Goal: Task Accomplishment & Management: Use online tool/utility

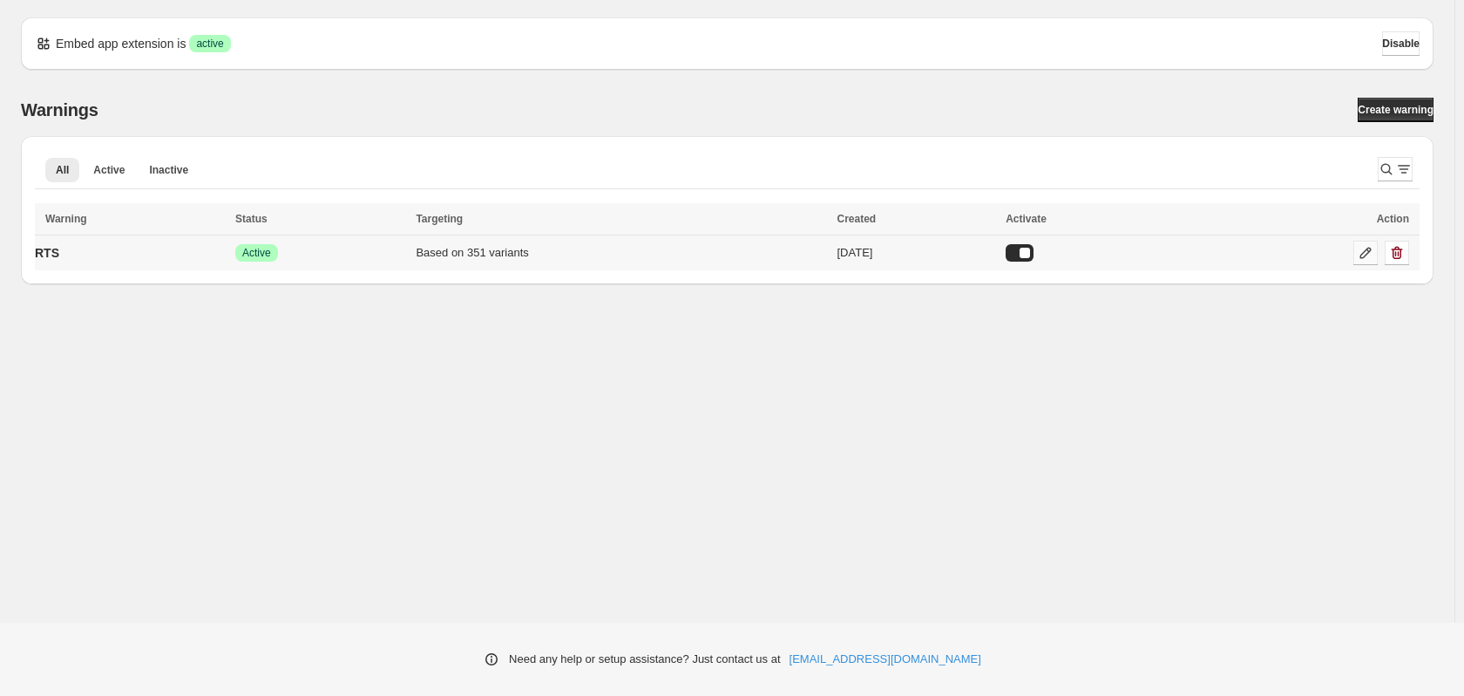
click at [1364, 254] on icon at bounding box center [1365, 252] width 17 height 17
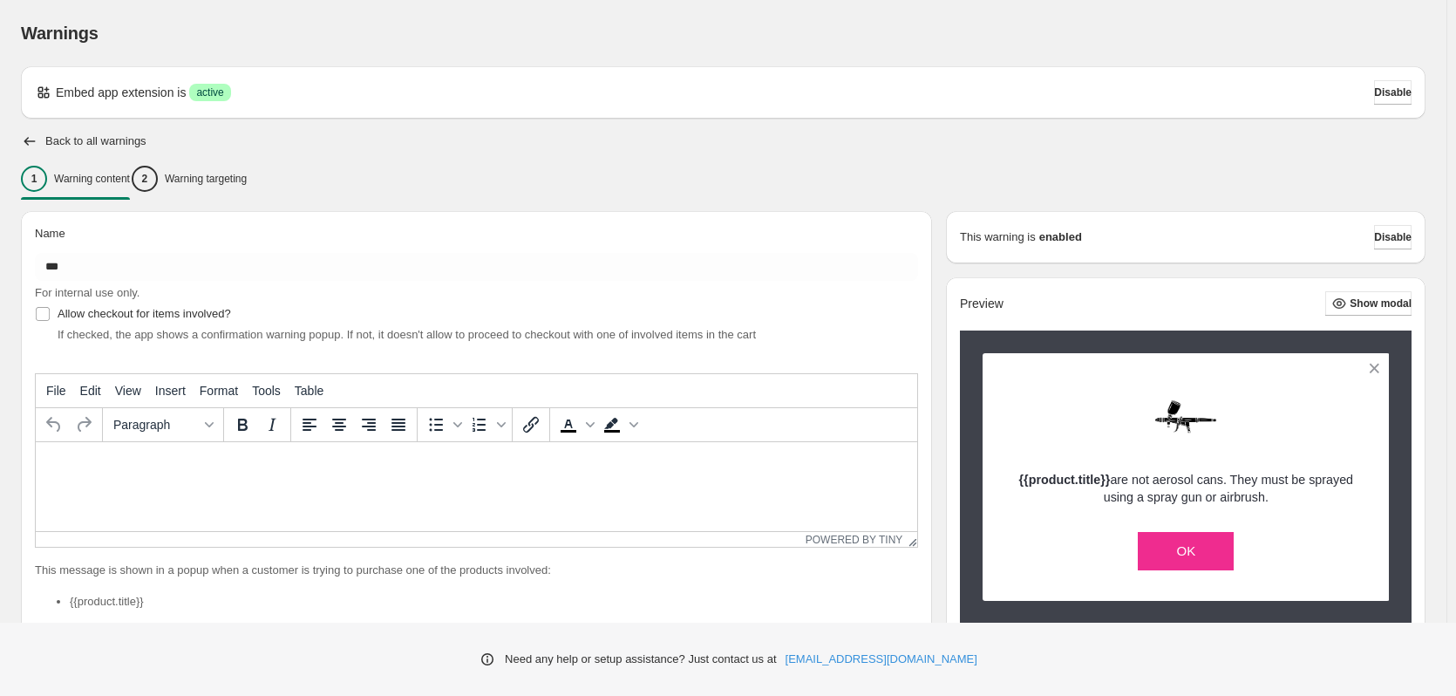
type input "***"
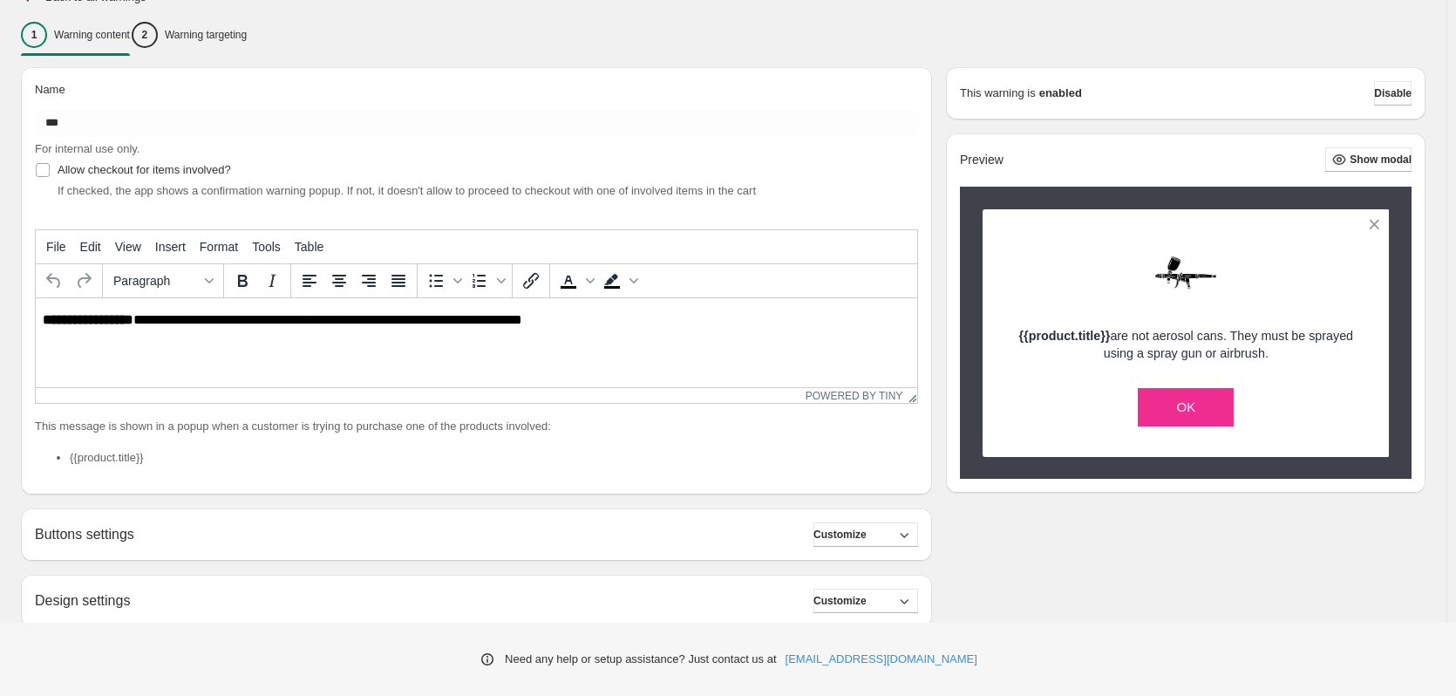
scroll to position [132, 0]
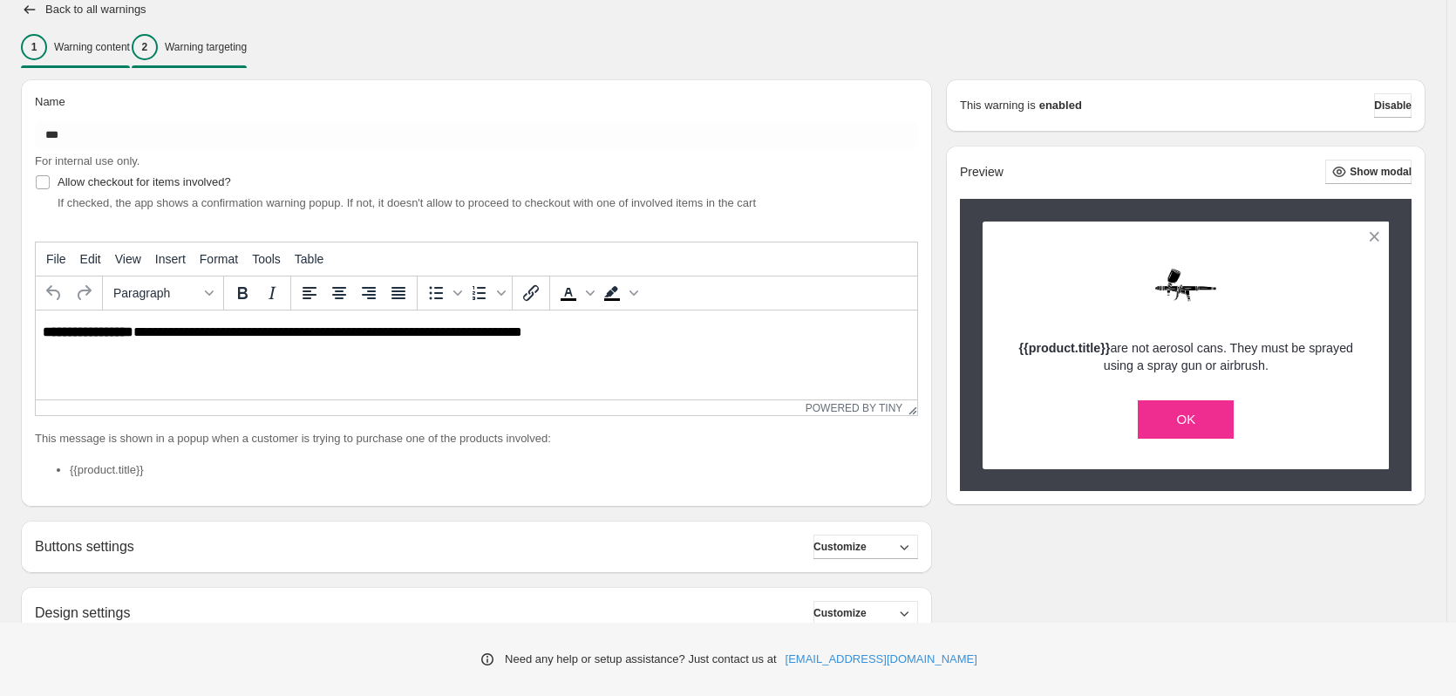
click at [218, 37] on div "2 Warning targeting" at bounding box center [189, 47] width 115 height 26
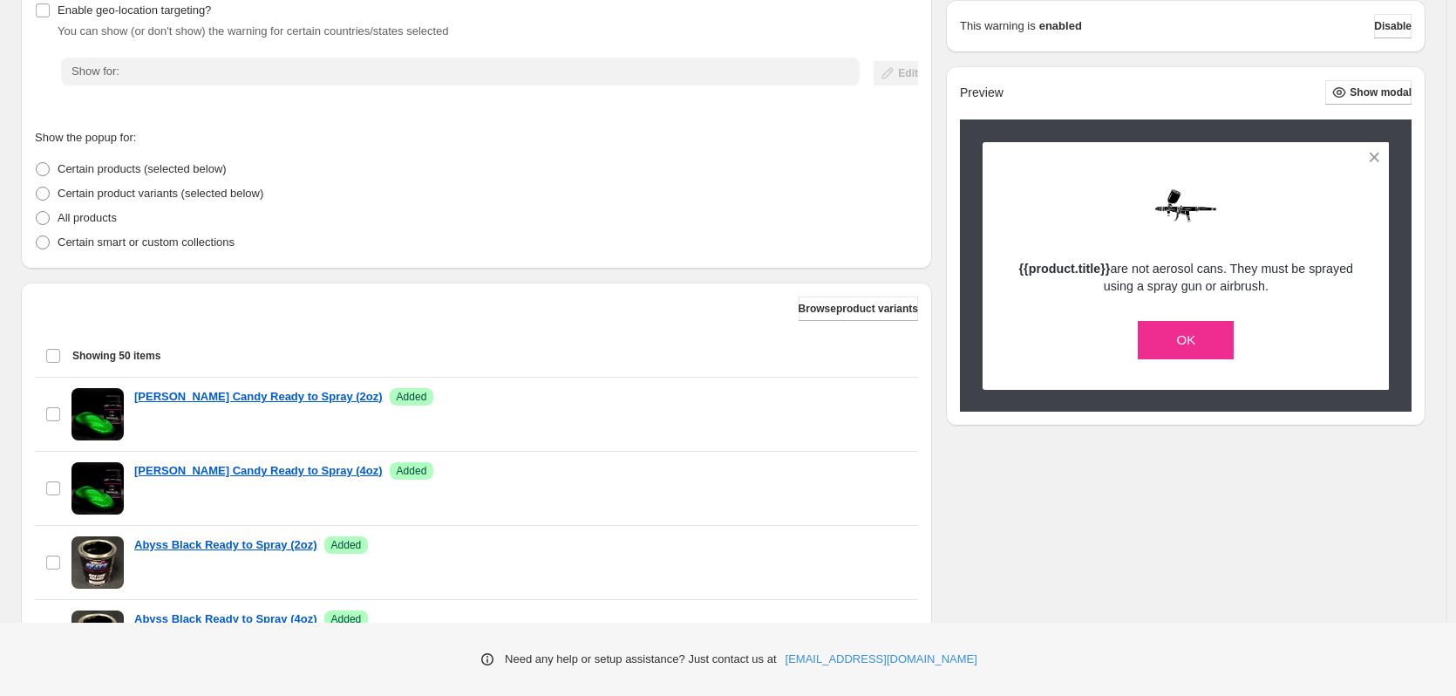
scroll to position [306, 0]
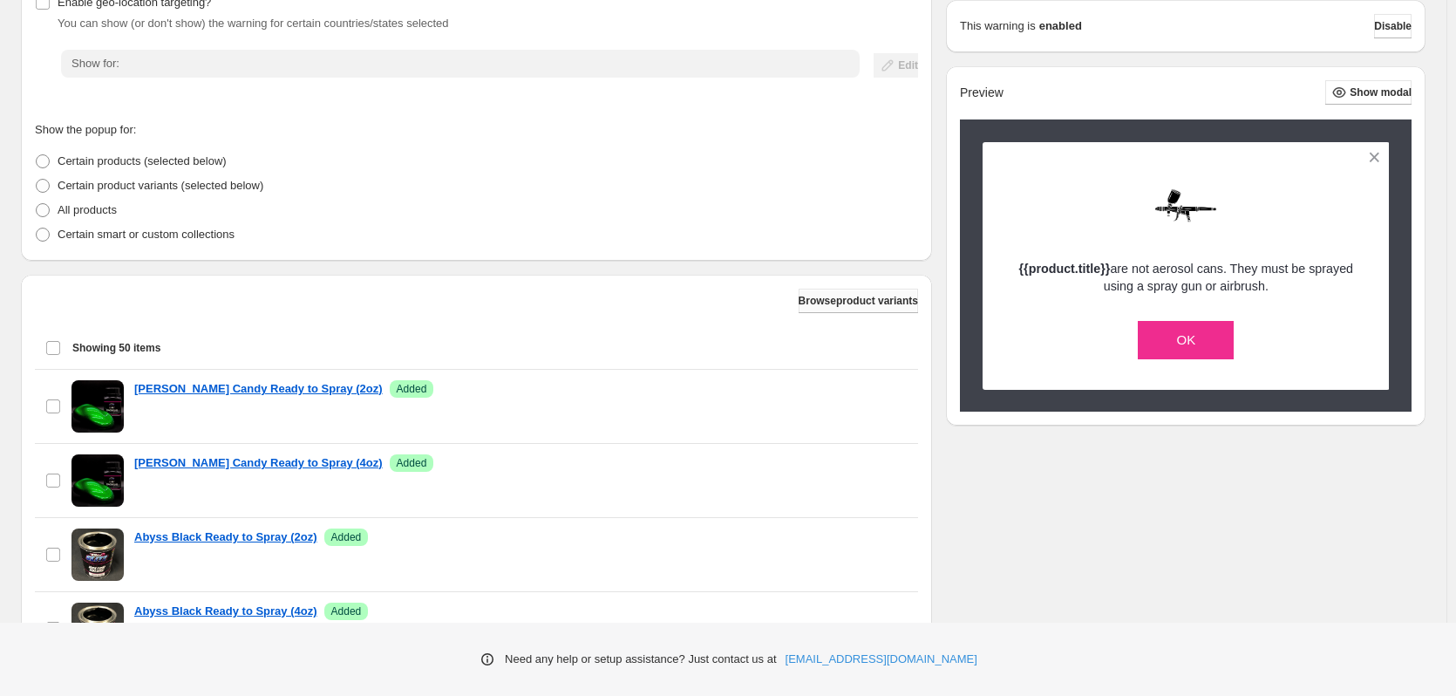
click at [813, 303] on span "Browse product variants" at bounding box center [857, 301] width 119 height 14
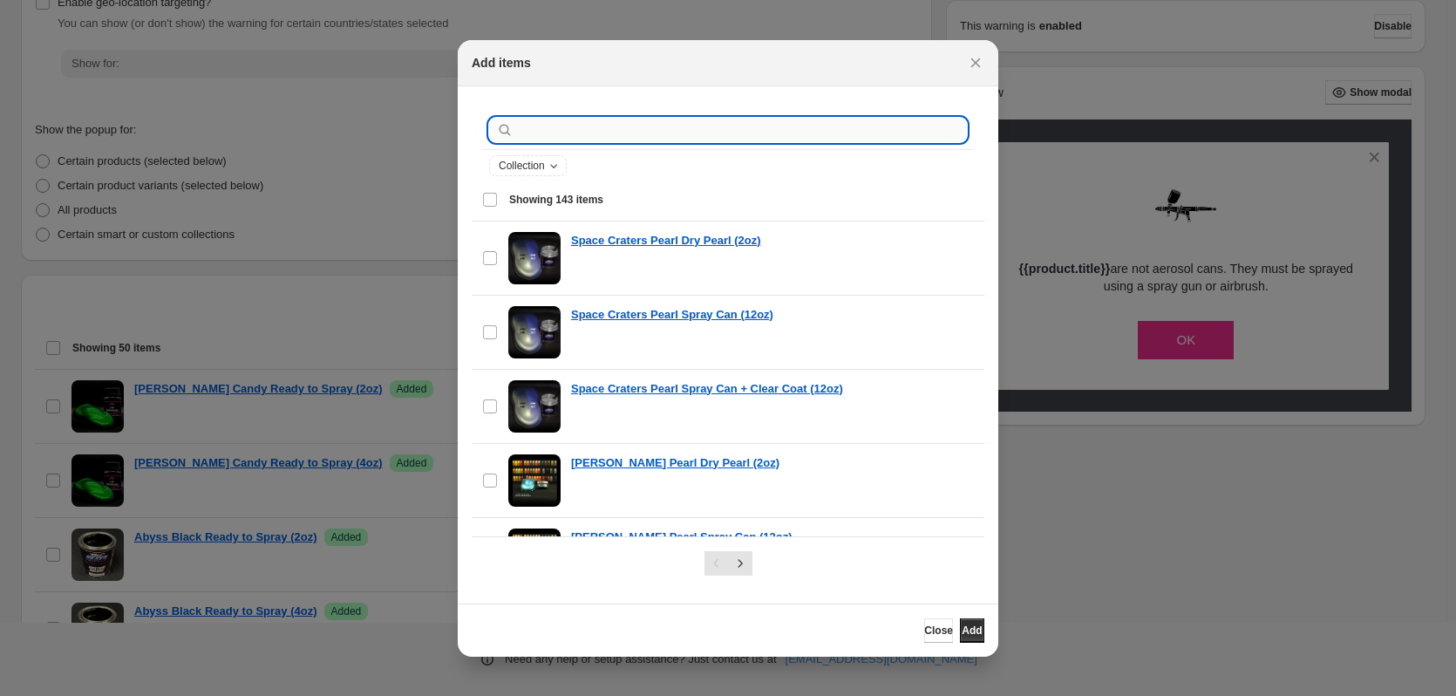
click at [554, 123] on input ":r19:" at bounding box center [742, 130] width 450 height 24
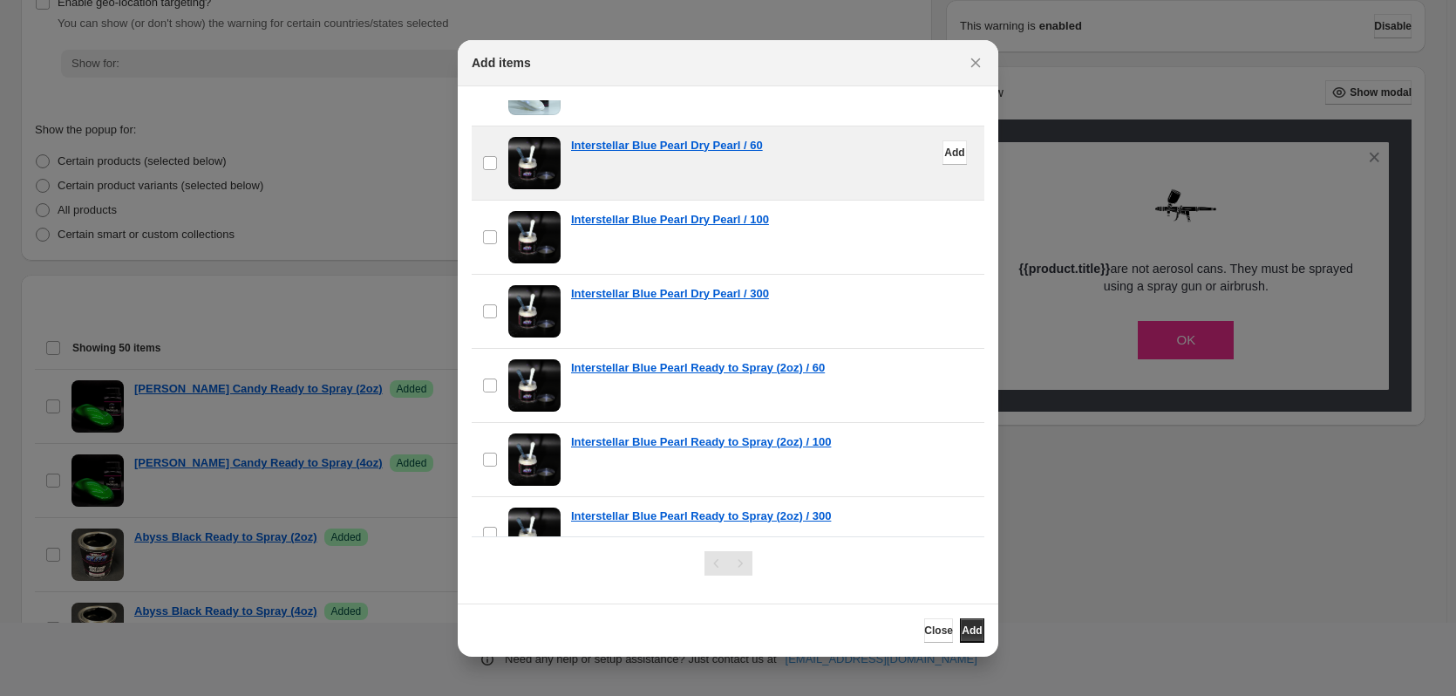
scroll to position [4096, 0]
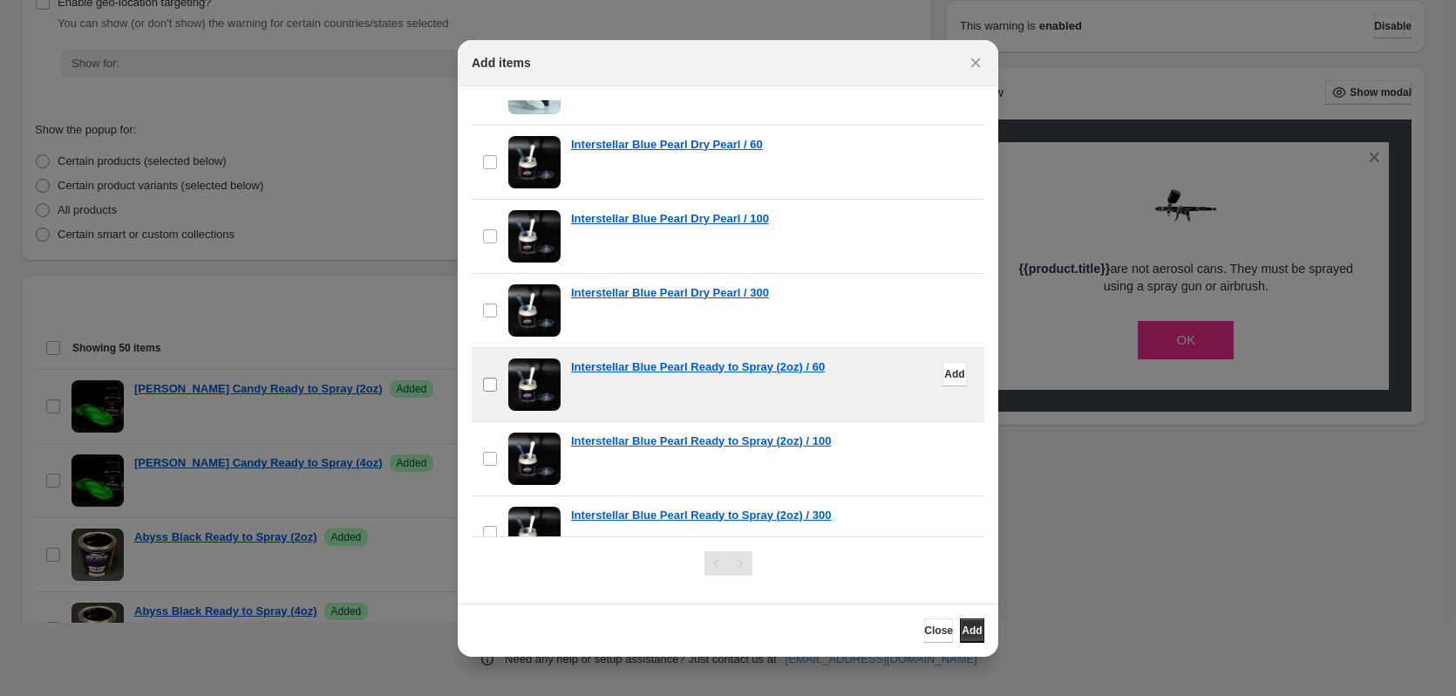
type input "**********"
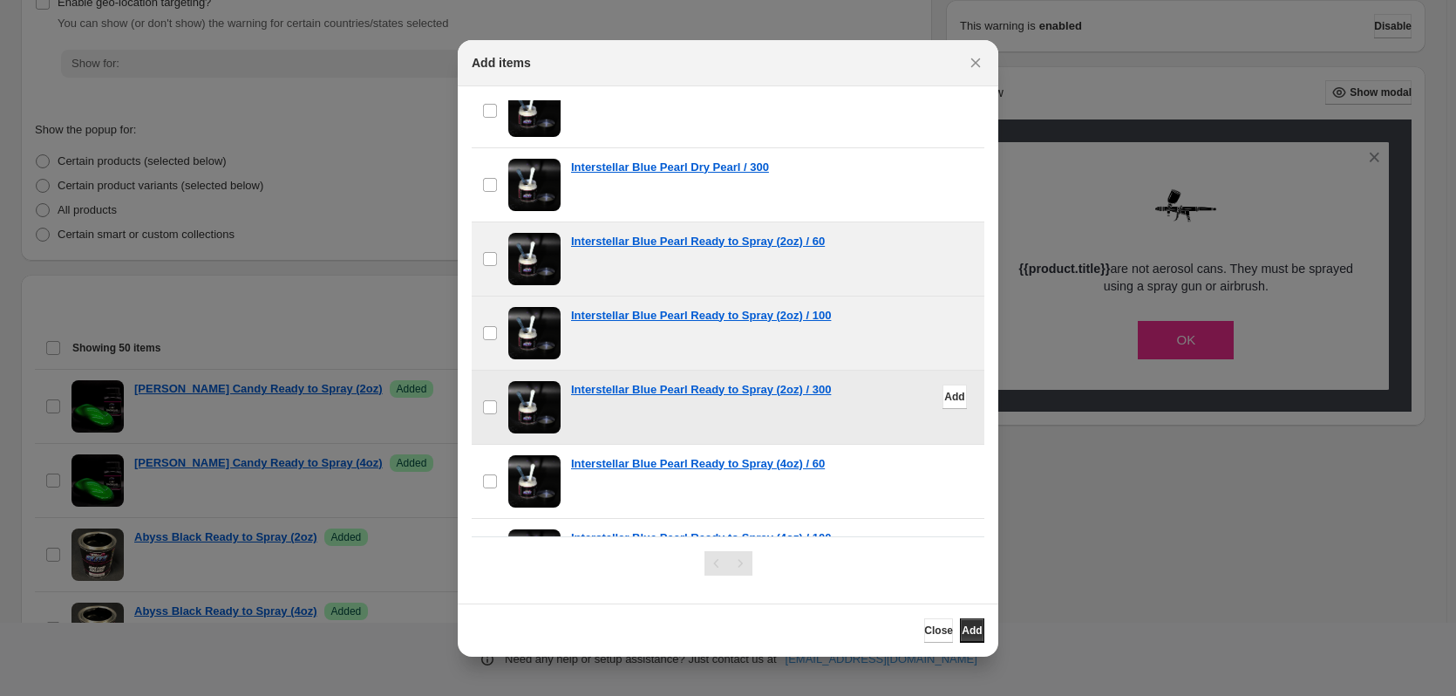
scroll to position [4299, 0]
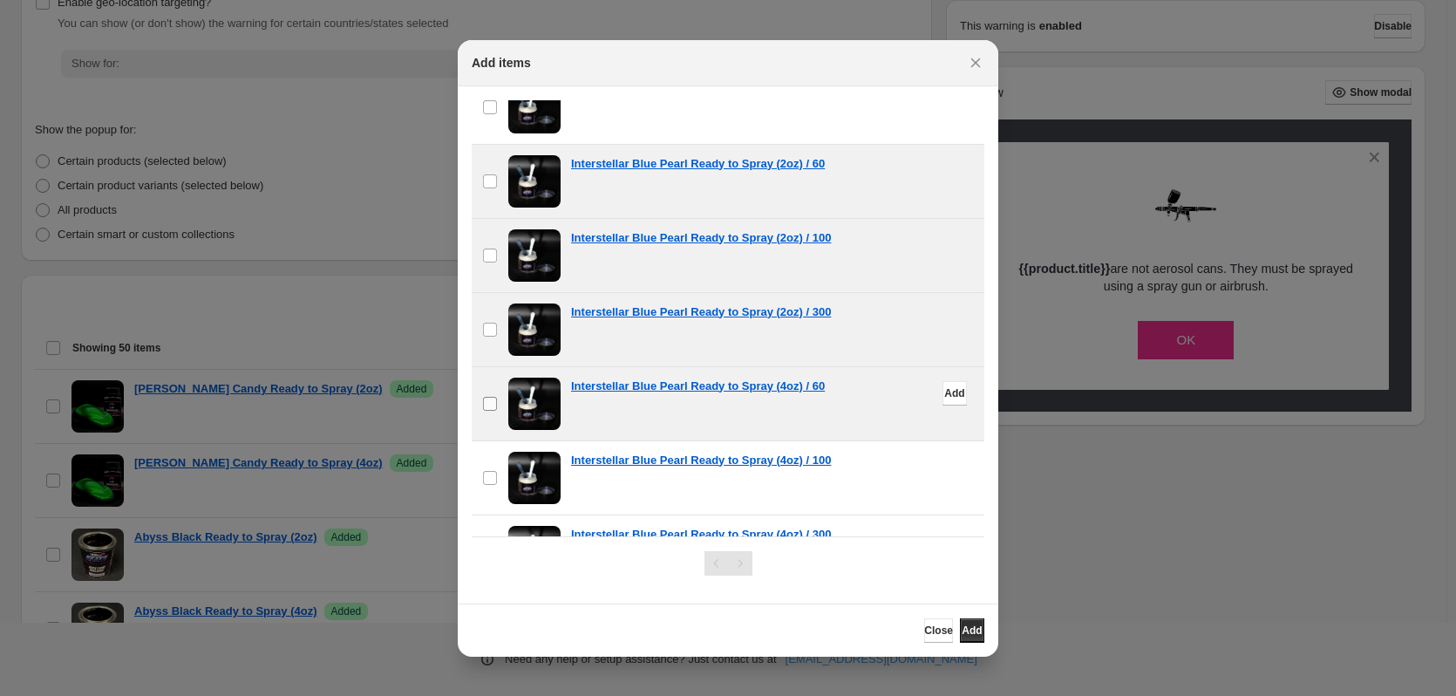
click at [498, 403] on label "checkbox" at bounding box center [490, 403] width 37 height 73
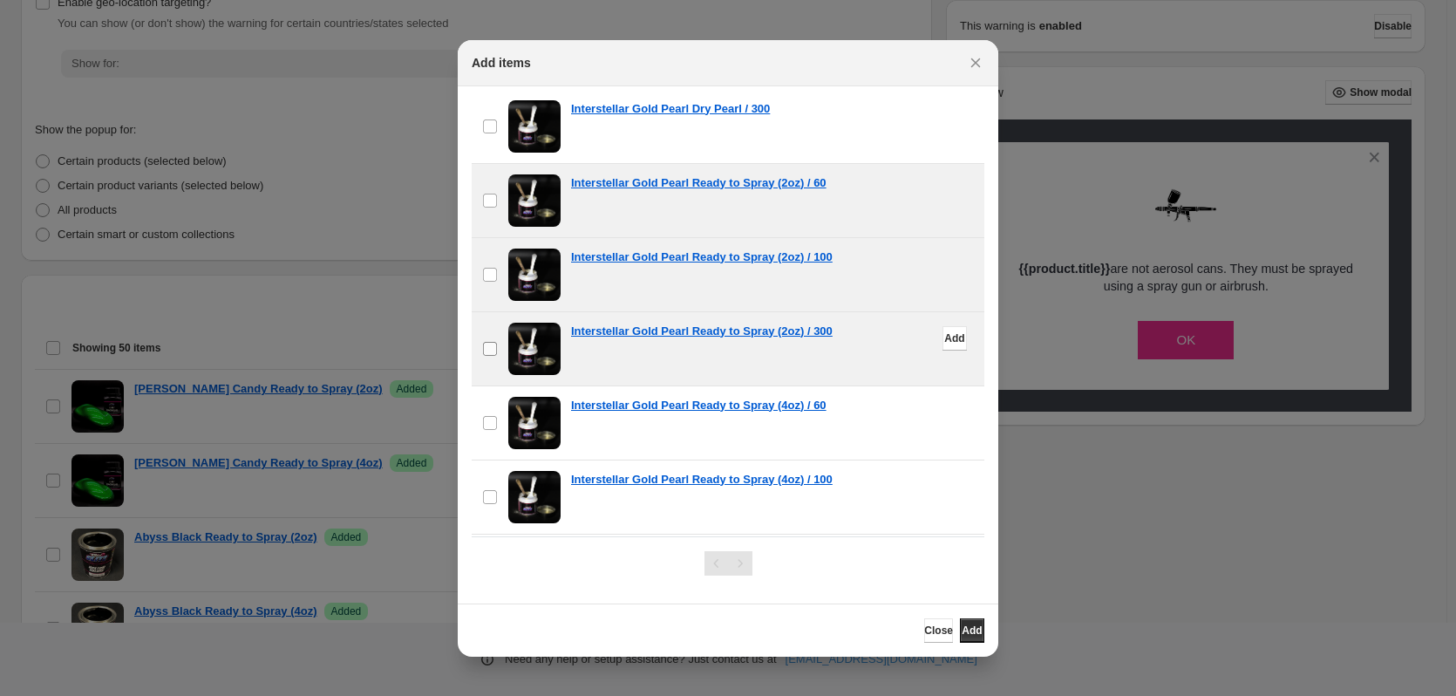
scroll to position [6072, 0]
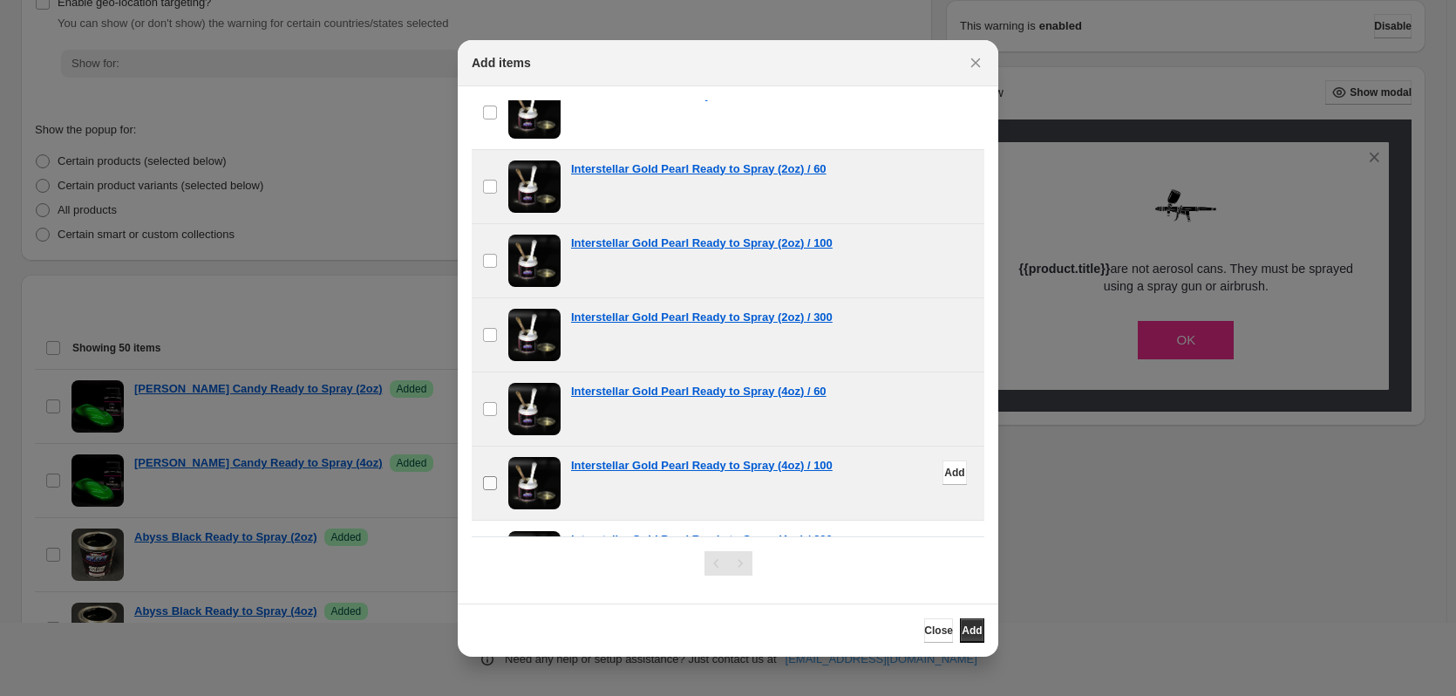
click at [496, 490] on span ":r19:" at bounding box center [490, 483] width 16 height 16
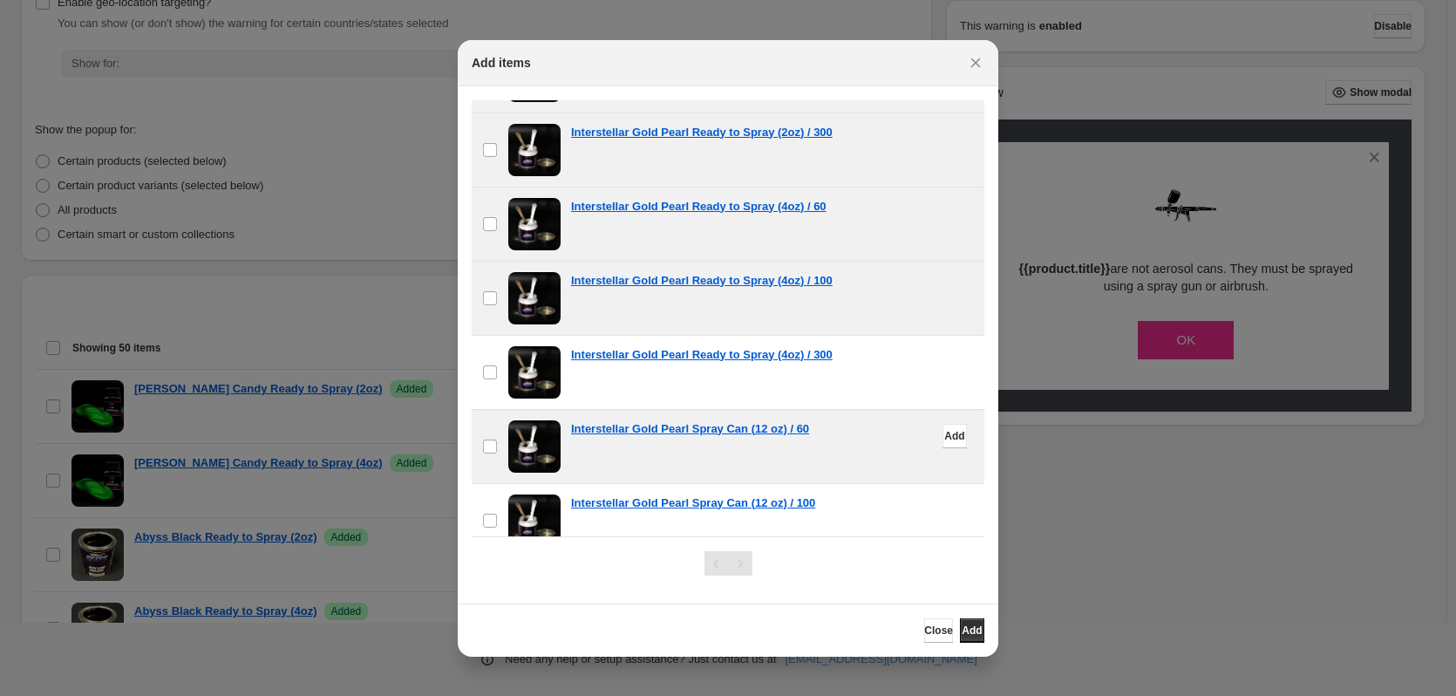
scroll to position [6275, 0]
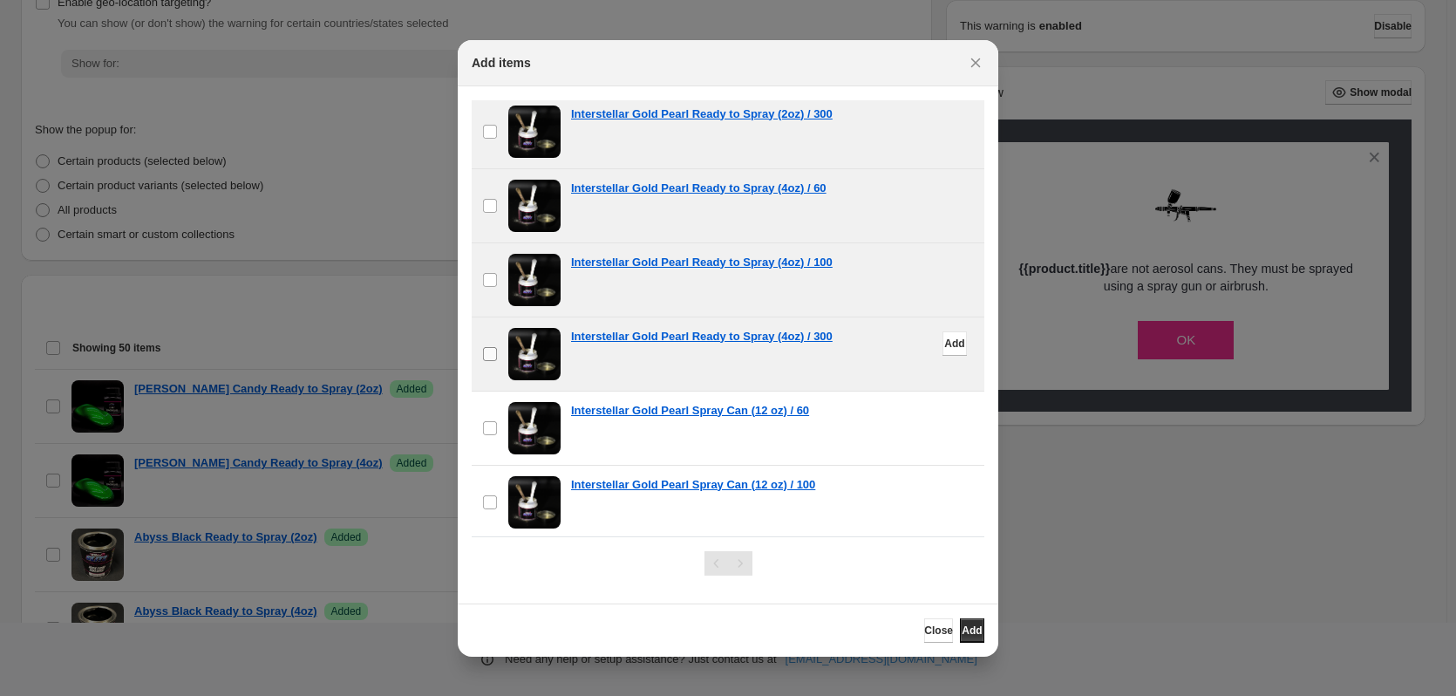
click at [499, 356] on label "checkbox" at bounding box center [490, 353] width 37 height 73
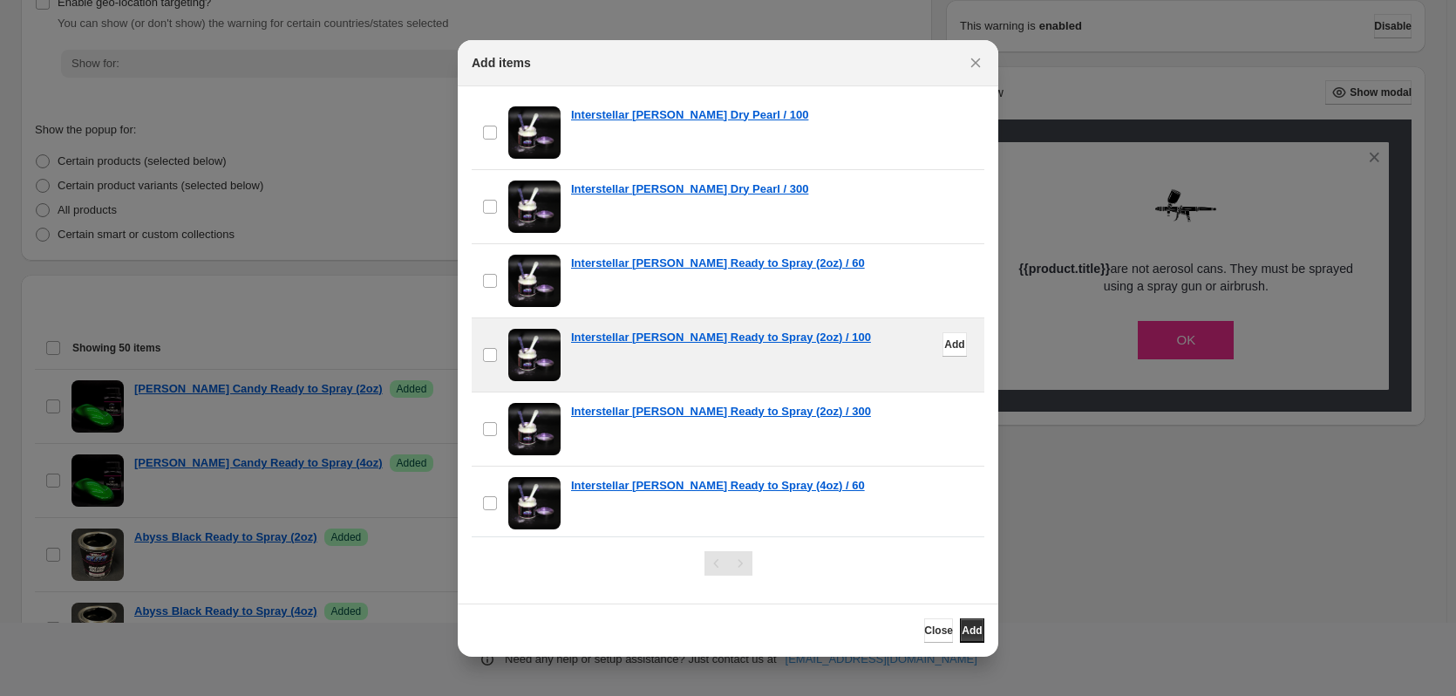
scroll to position [7757, 0]
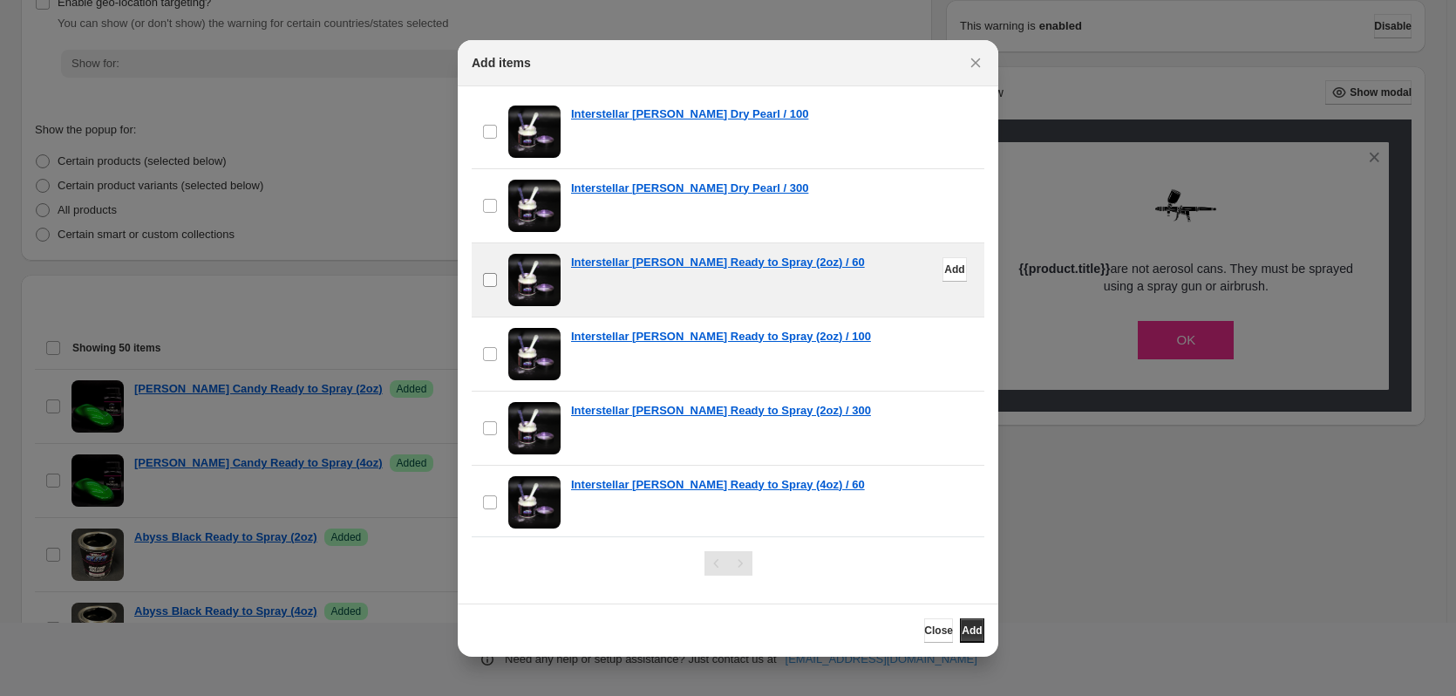
click at [497, 279] on span ":r19:" at bounding box center [490, 280] width 16 height 16
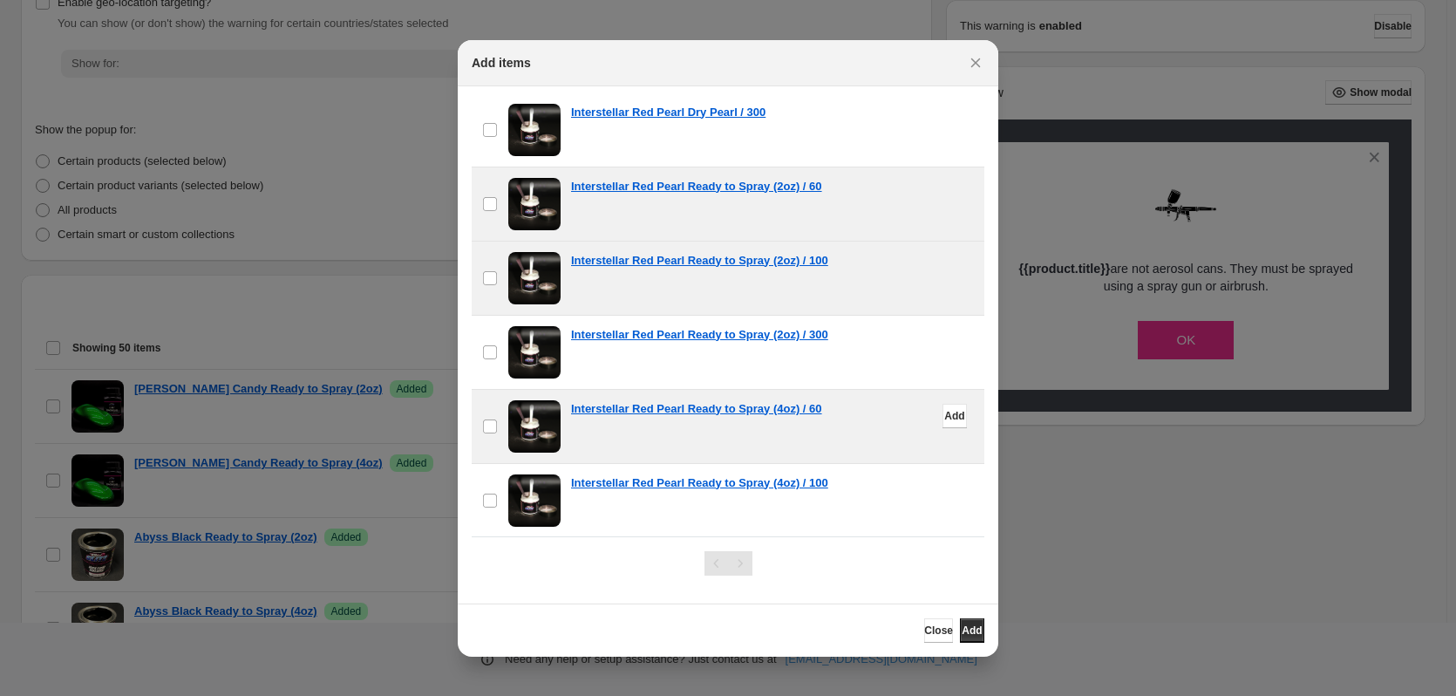
scroll to position [9674, 0]
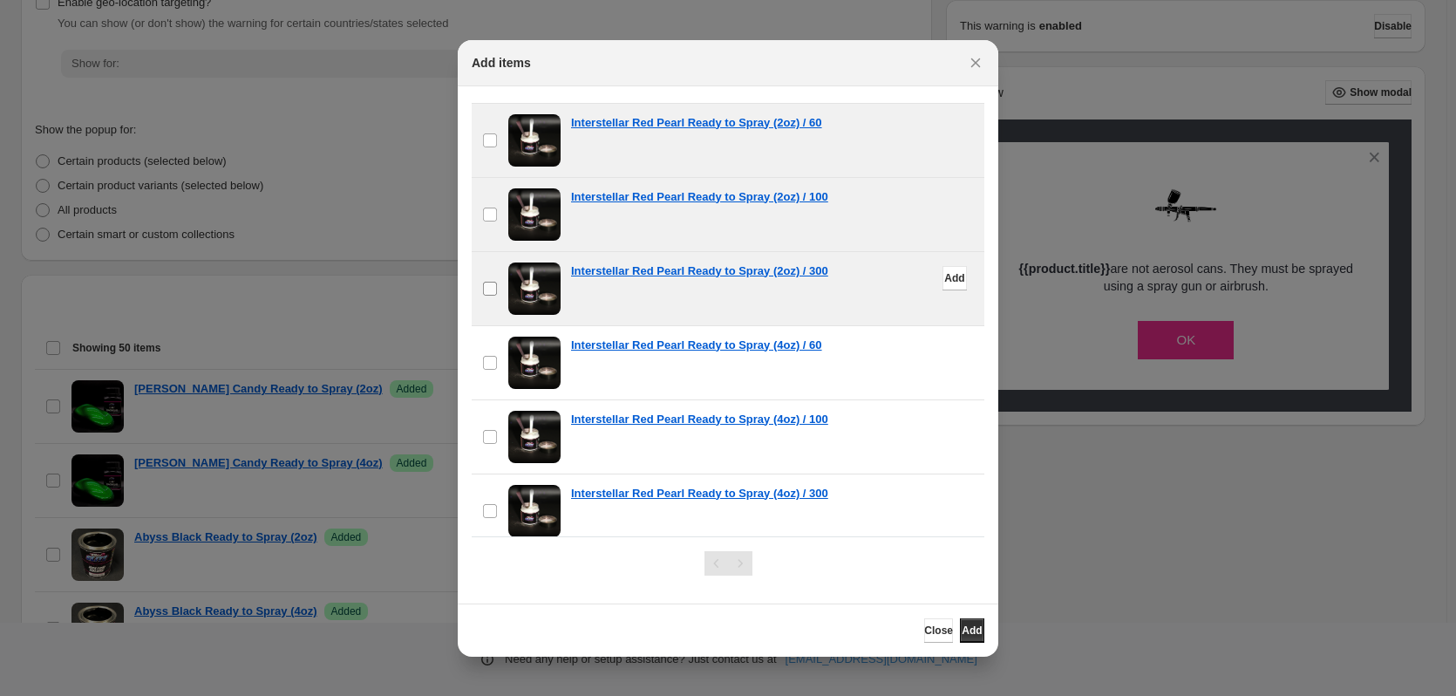
click at [498, 288] on label "checkbox" at bounding box center [490, 288] width 37 height 73
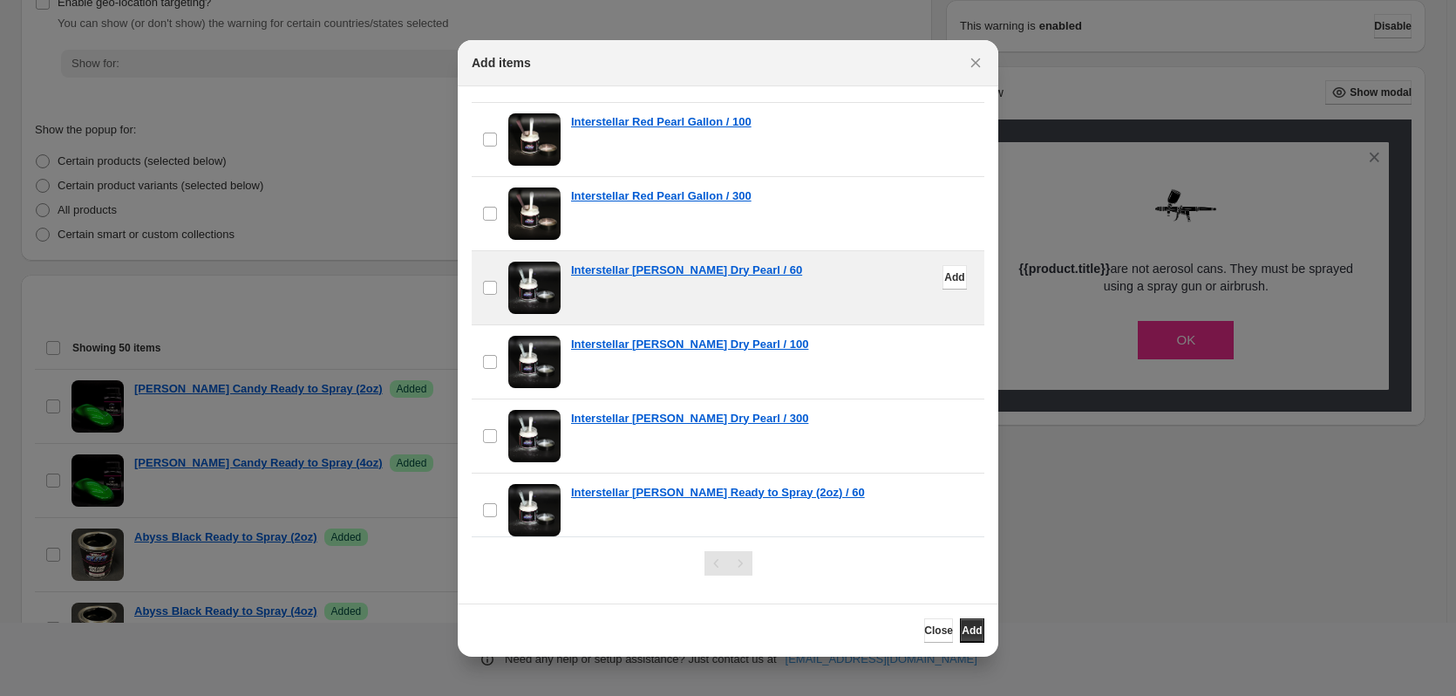
scroll to position [11214, 0]
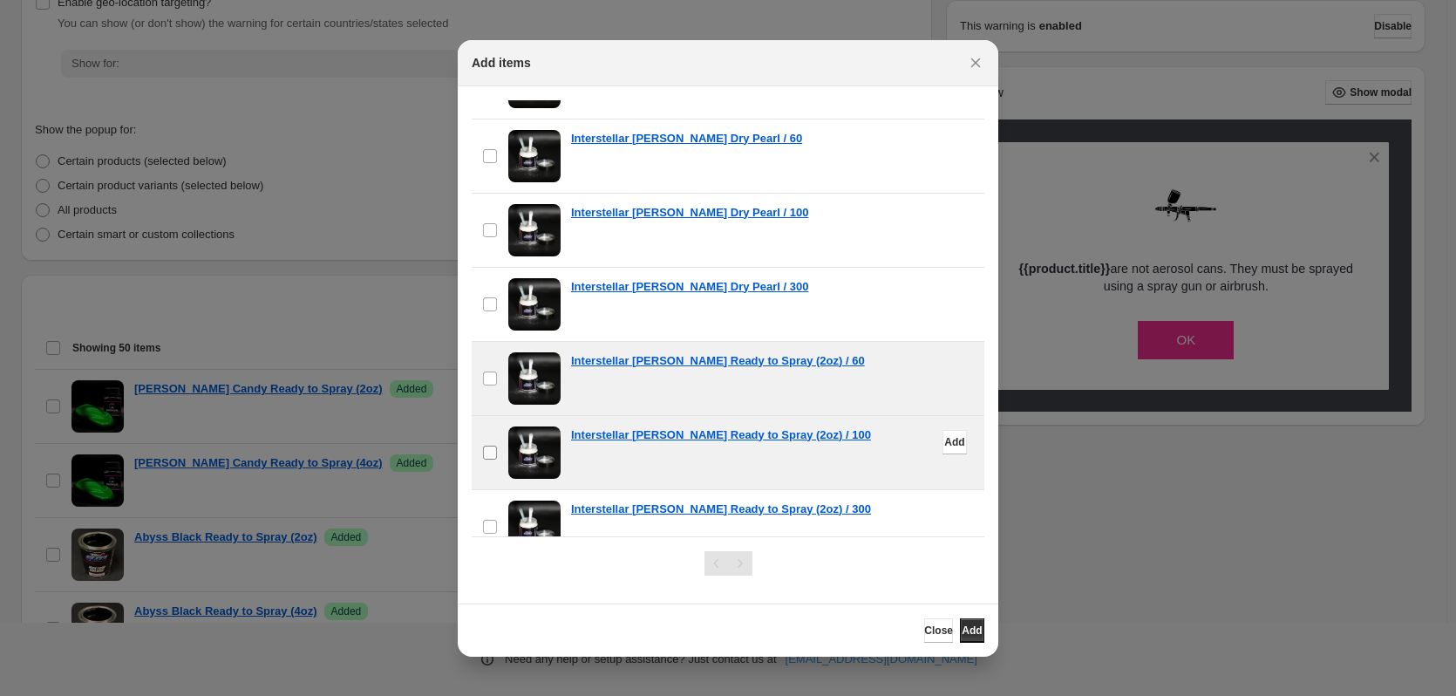
click at [496, 460] on label "checkbox" at bounding box center [490, 452] width 37 height 73
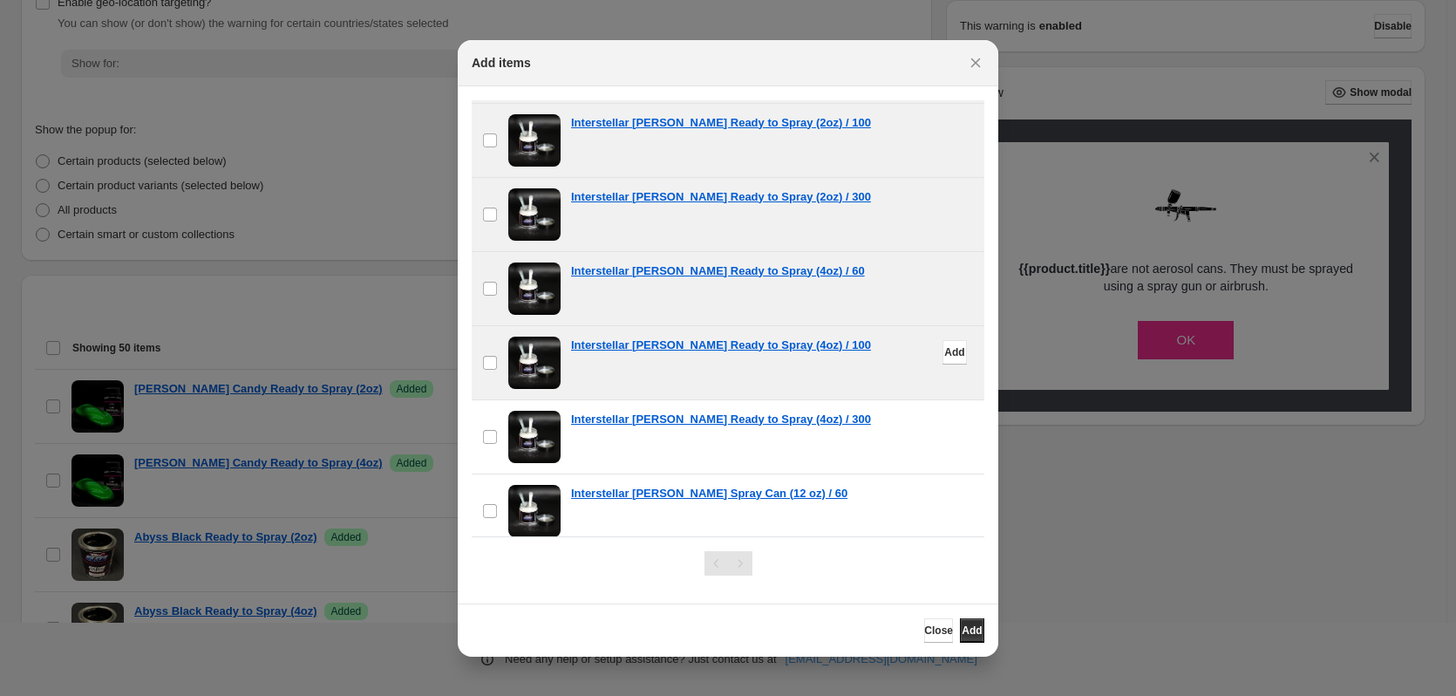
scroll to position [11563, 0]
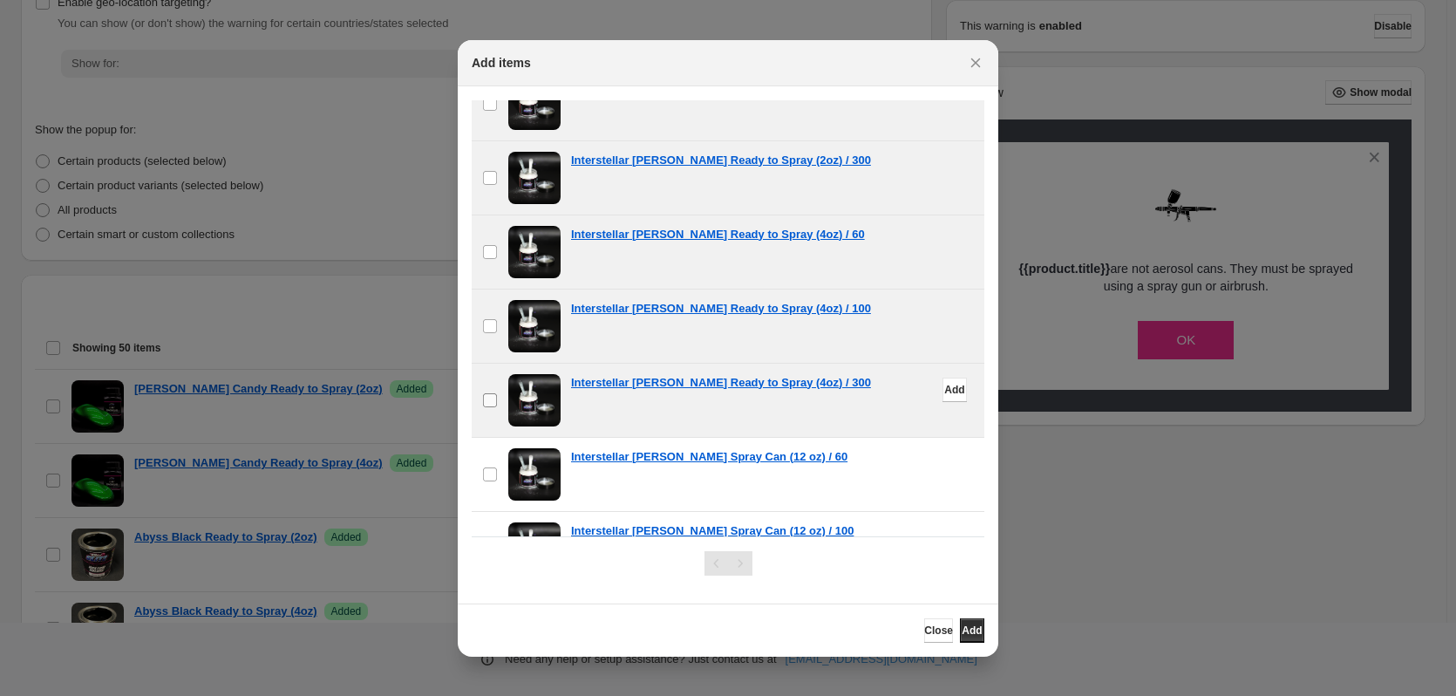
click at [487, 390] on label "checkbox" at bounding box center [490, 399] width 37 height 73
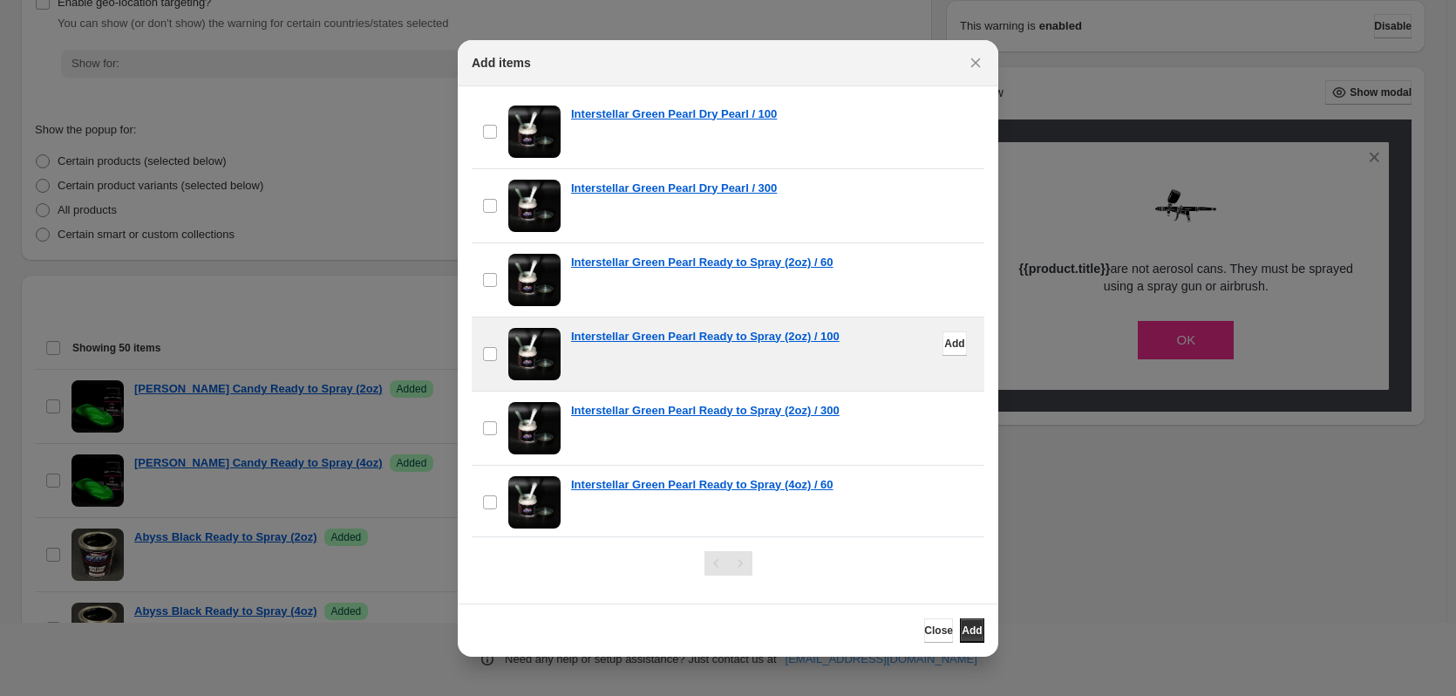
scroll to position [13102, 0]
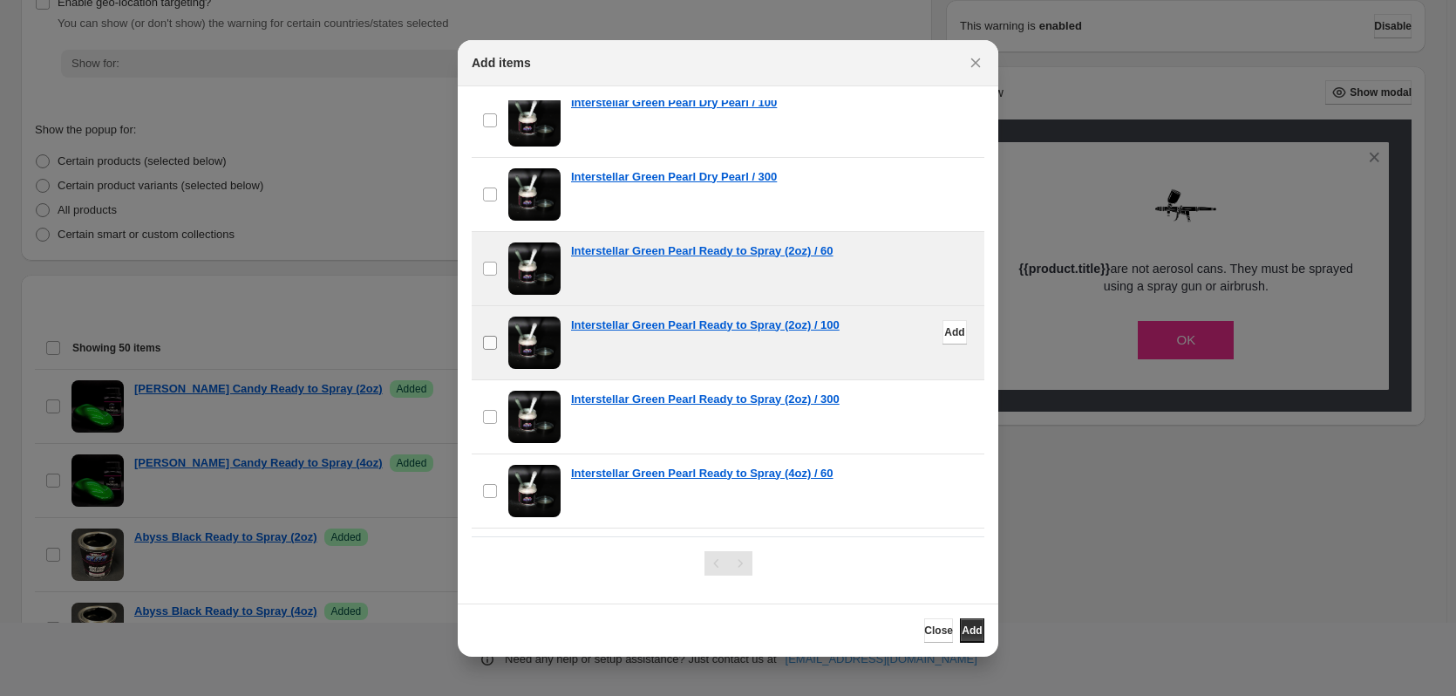
click at [495, 350] on label "checkbox" at bounding box center [490, 342] width 37 height 73
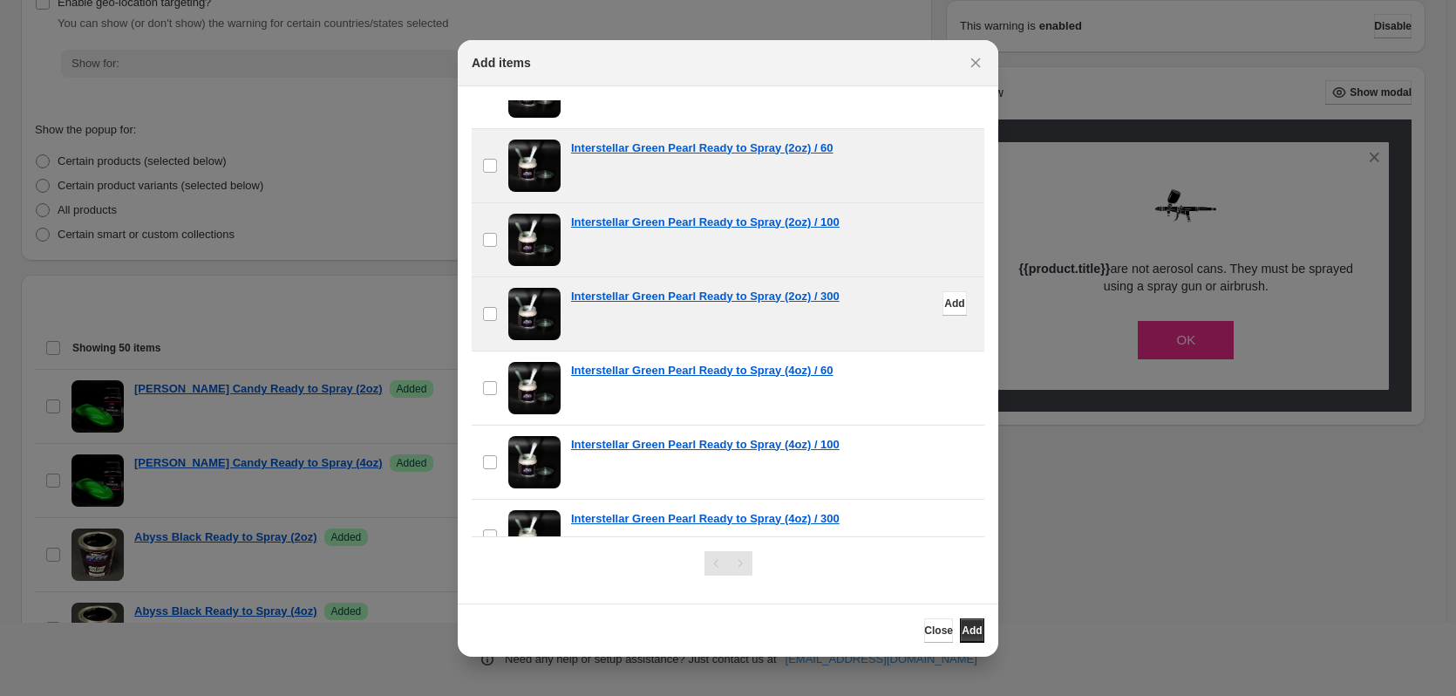
scroll to position [13219, 0]
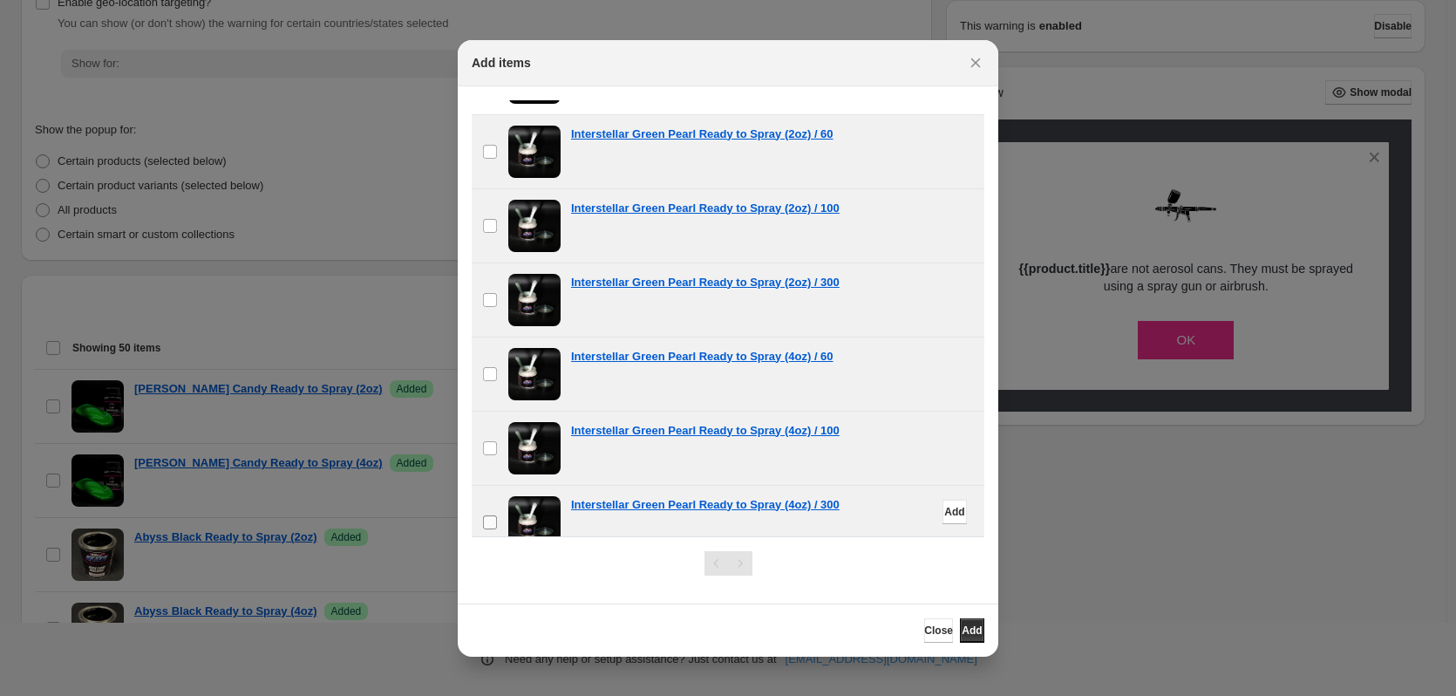
click at [491, 514] on span ":r19:" at bounding box center [490, 522] width 16 height 16
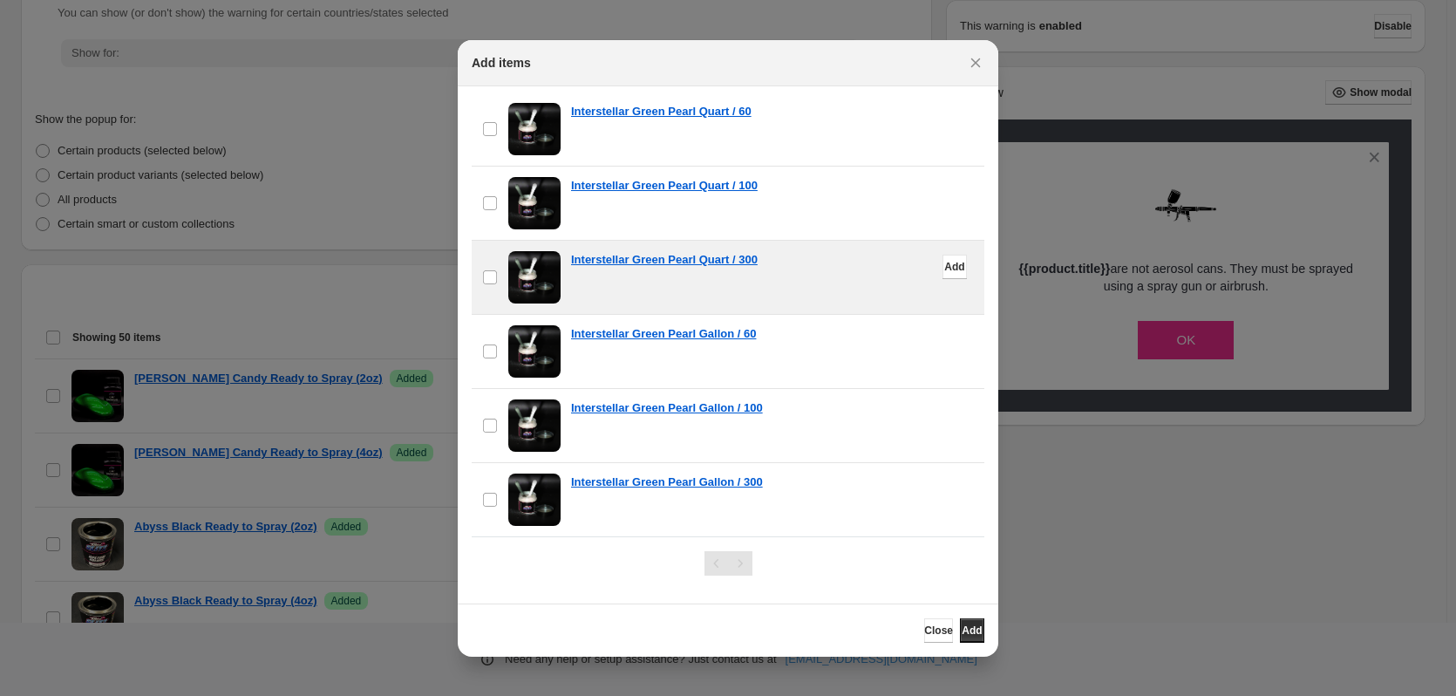
scroll to position [393, 0]
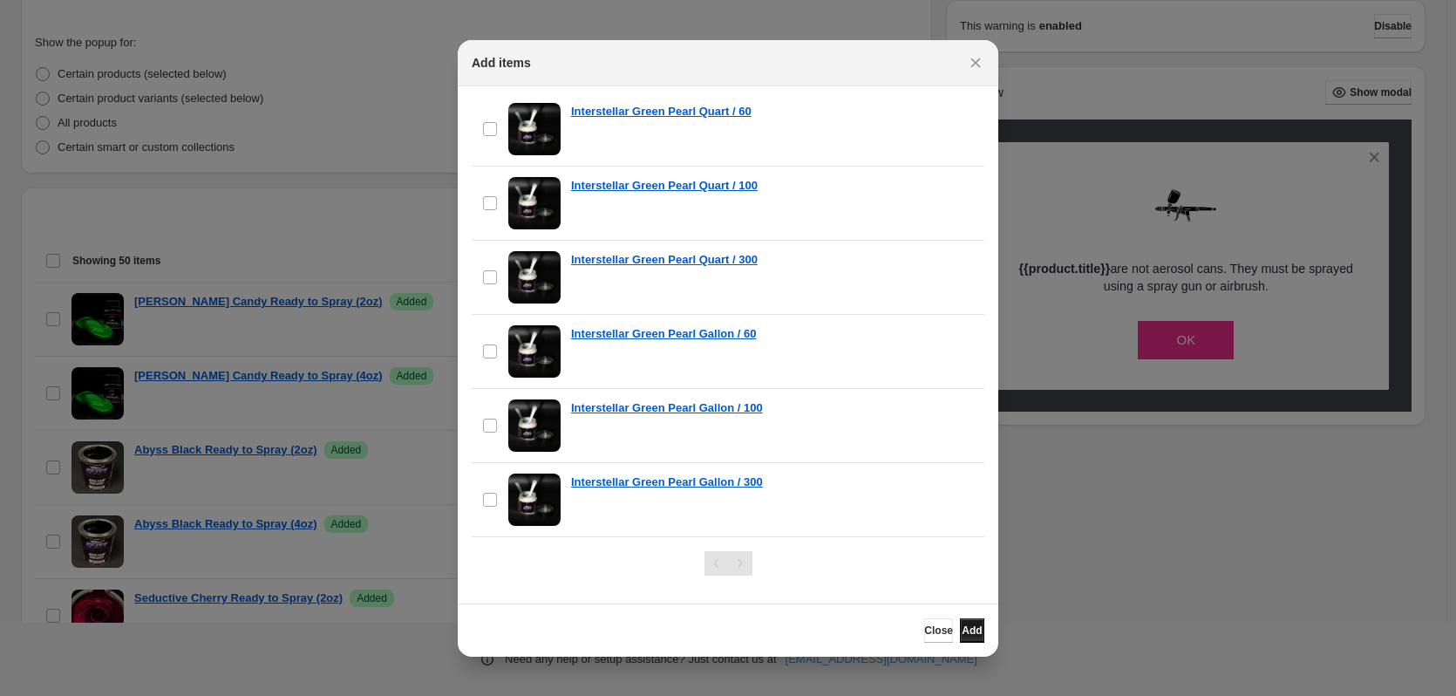
click at [974, 634] on button "Add" at bounding box center [972, 630] width 24 height 24
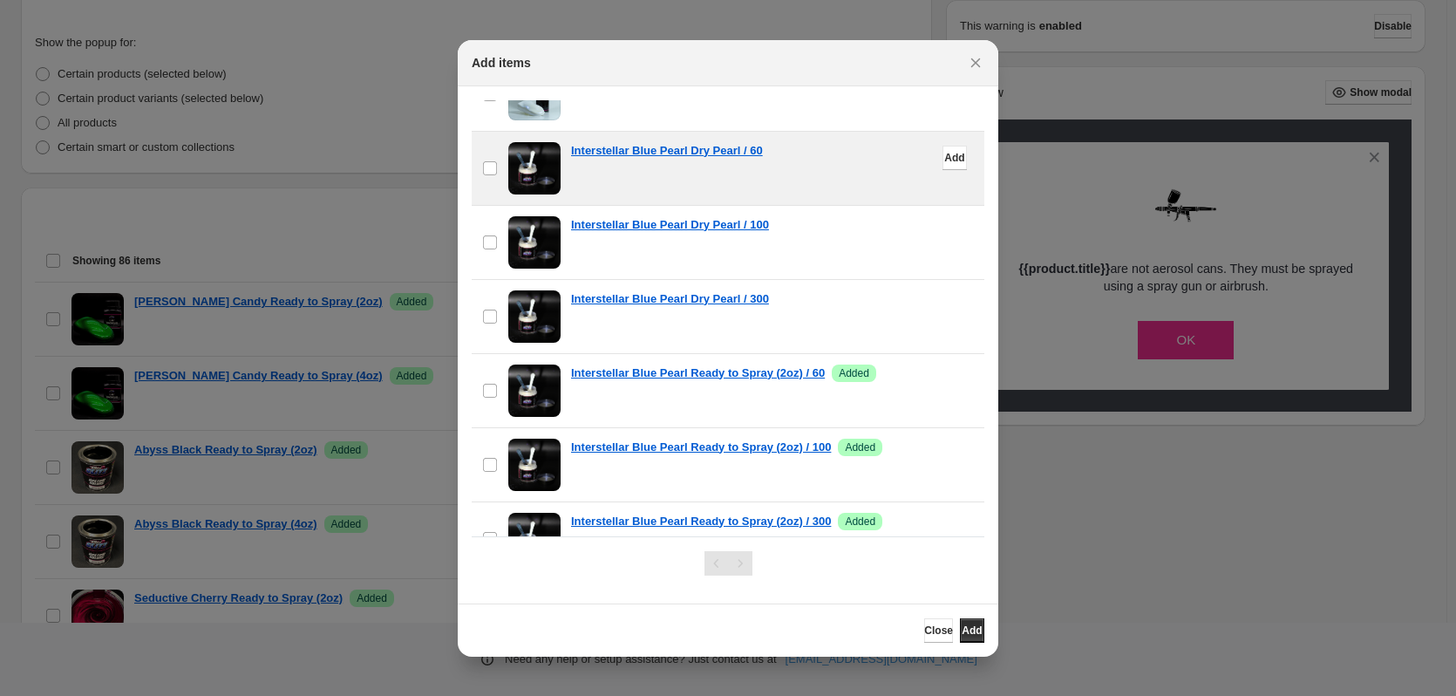
scroll to position [4125, 0]
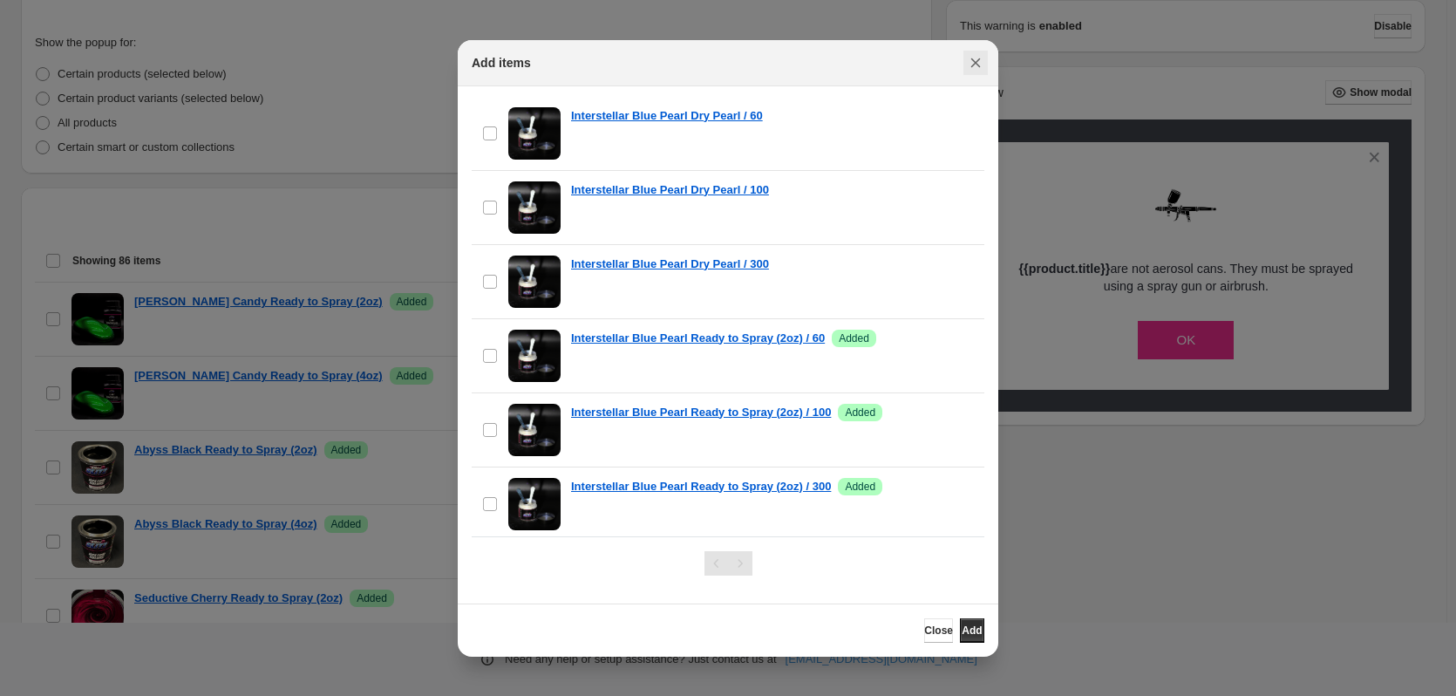
click at [970, 63] on icon "Close" at bounding box center [975, 62] width 17 height 17
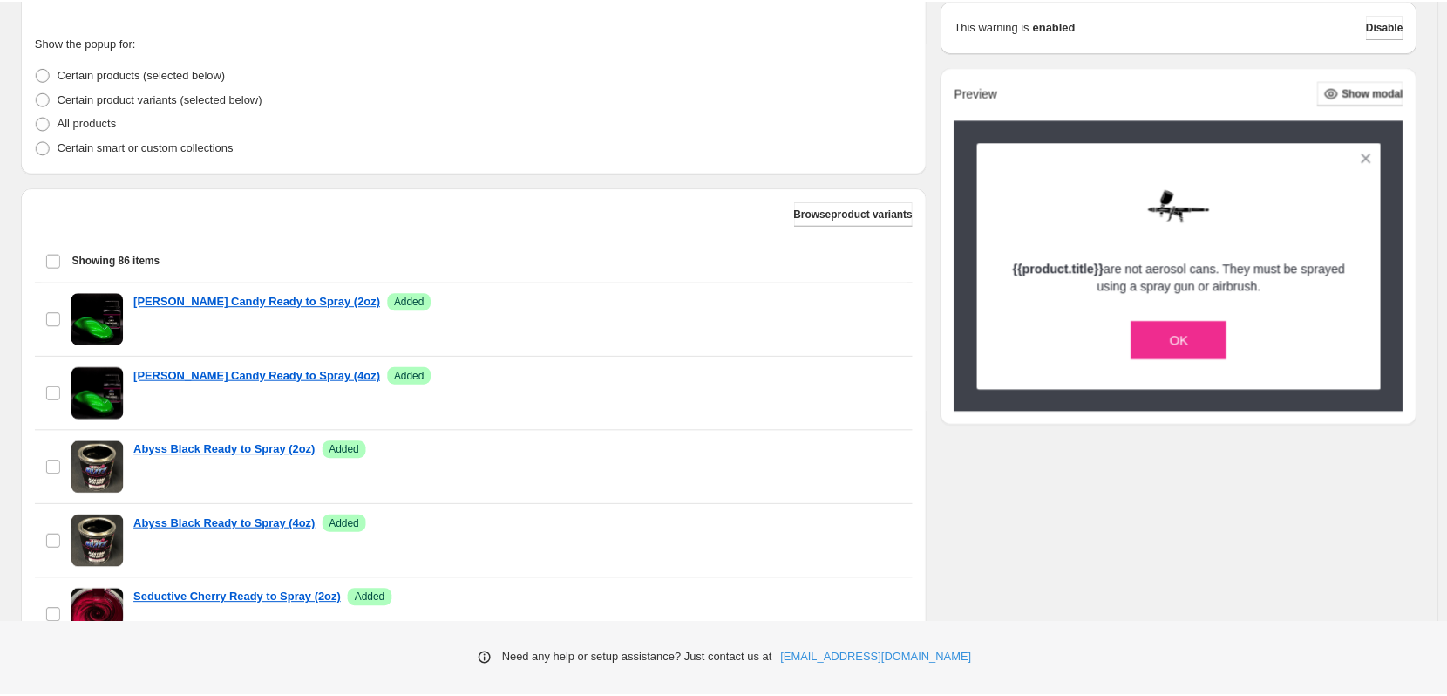
scroll to position [306, 0]
